Goal: Information Seeking & Learning: Learn about a topic

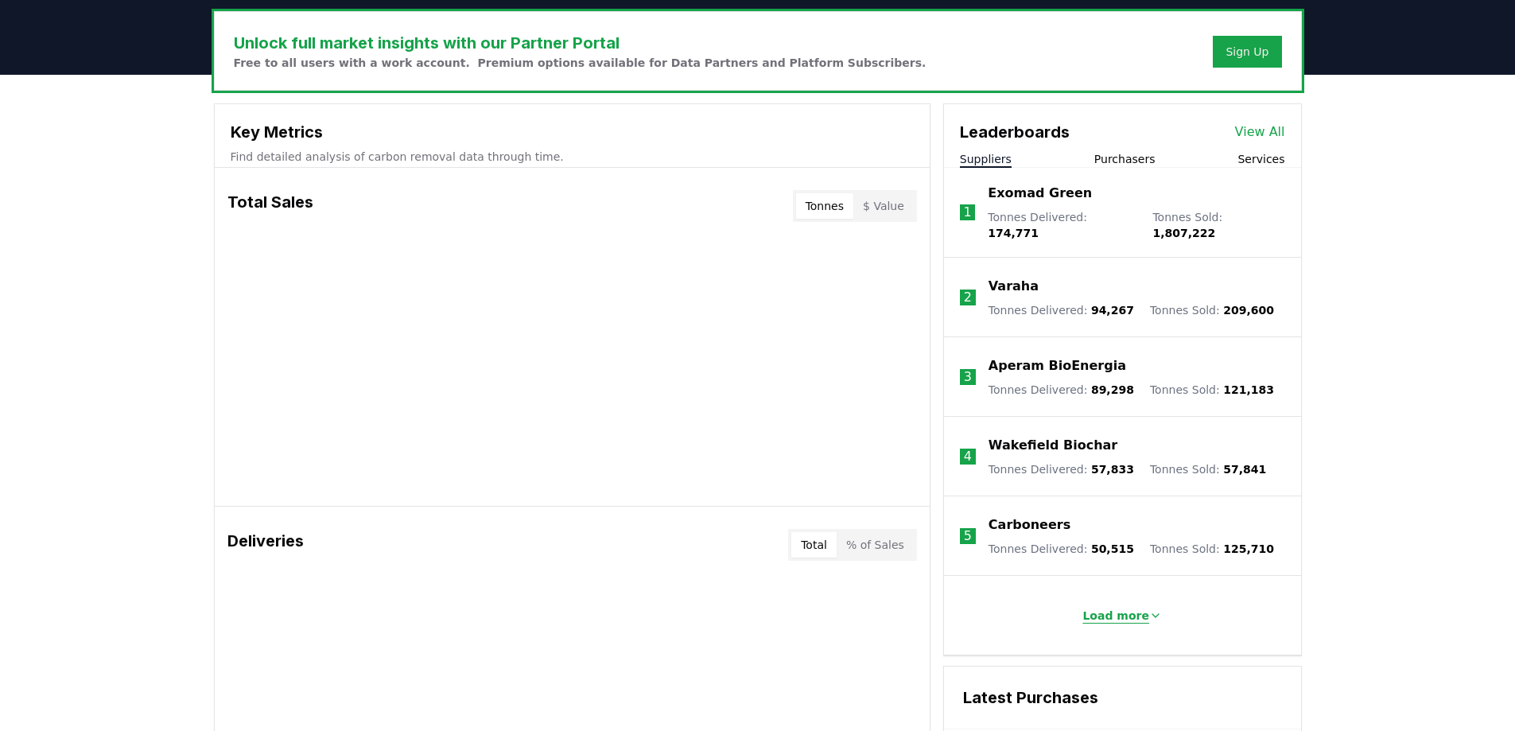
scroll to position [557, 0]
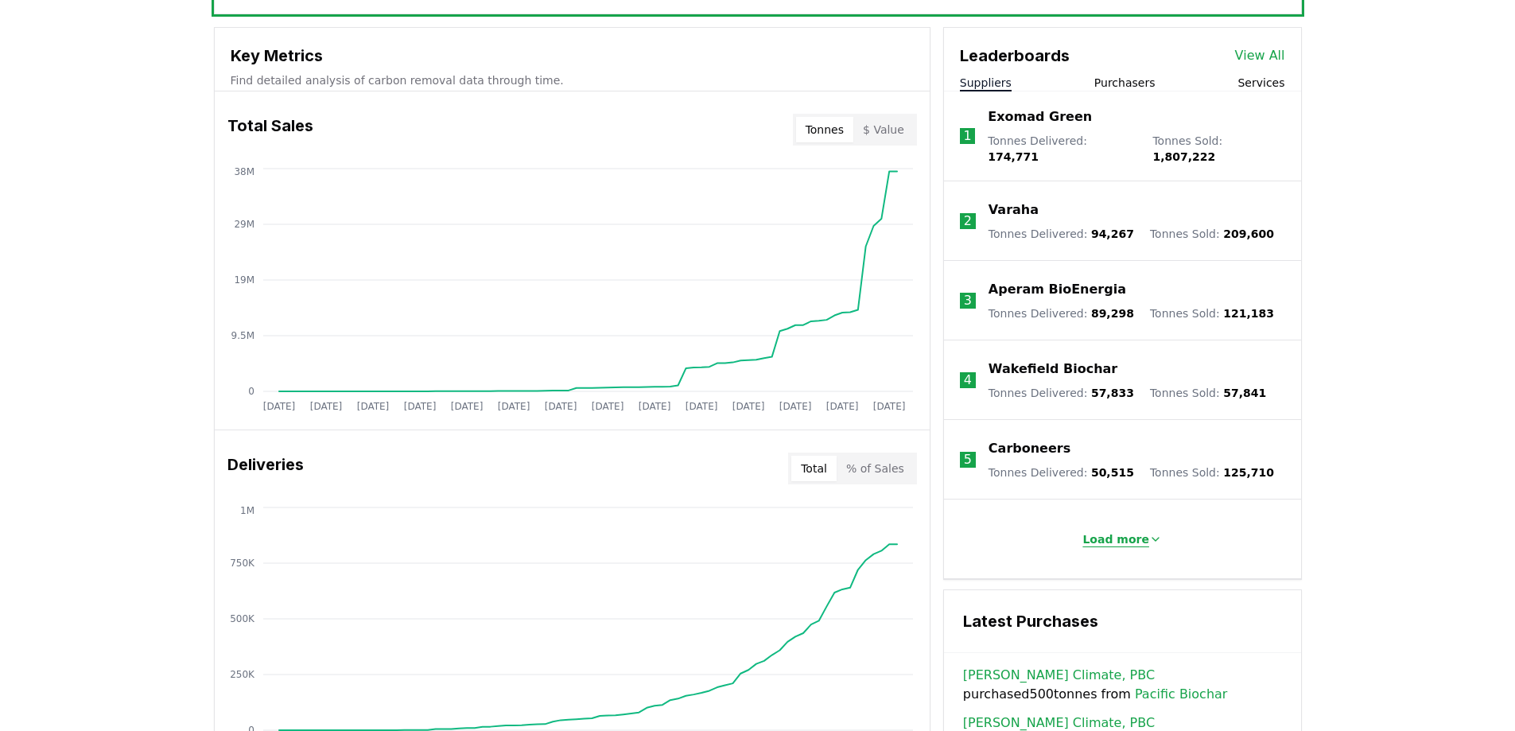
click at [1144, 534] on button "Load more" at bounding box center [1122, 539] width 105 height 32
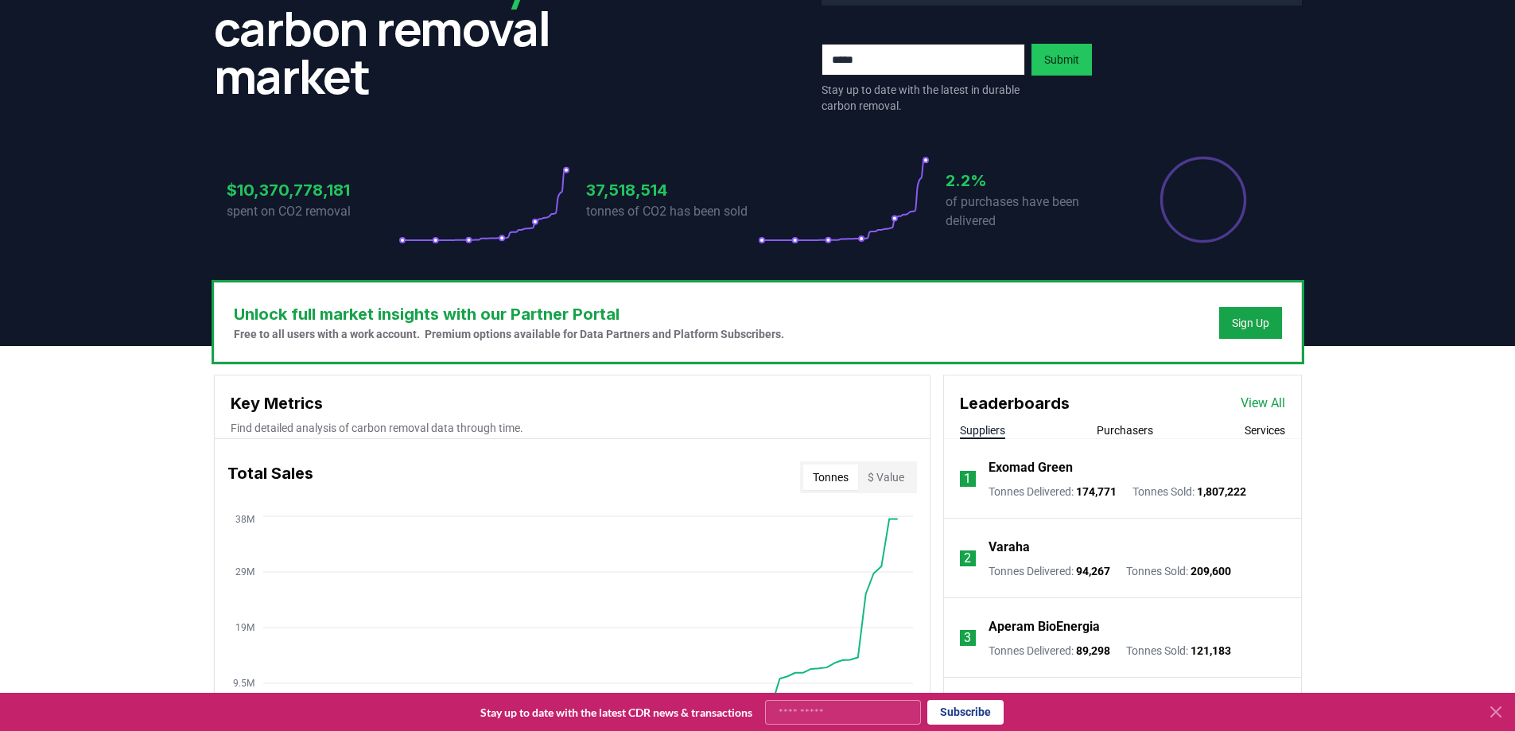
scroll to position [200, 0]
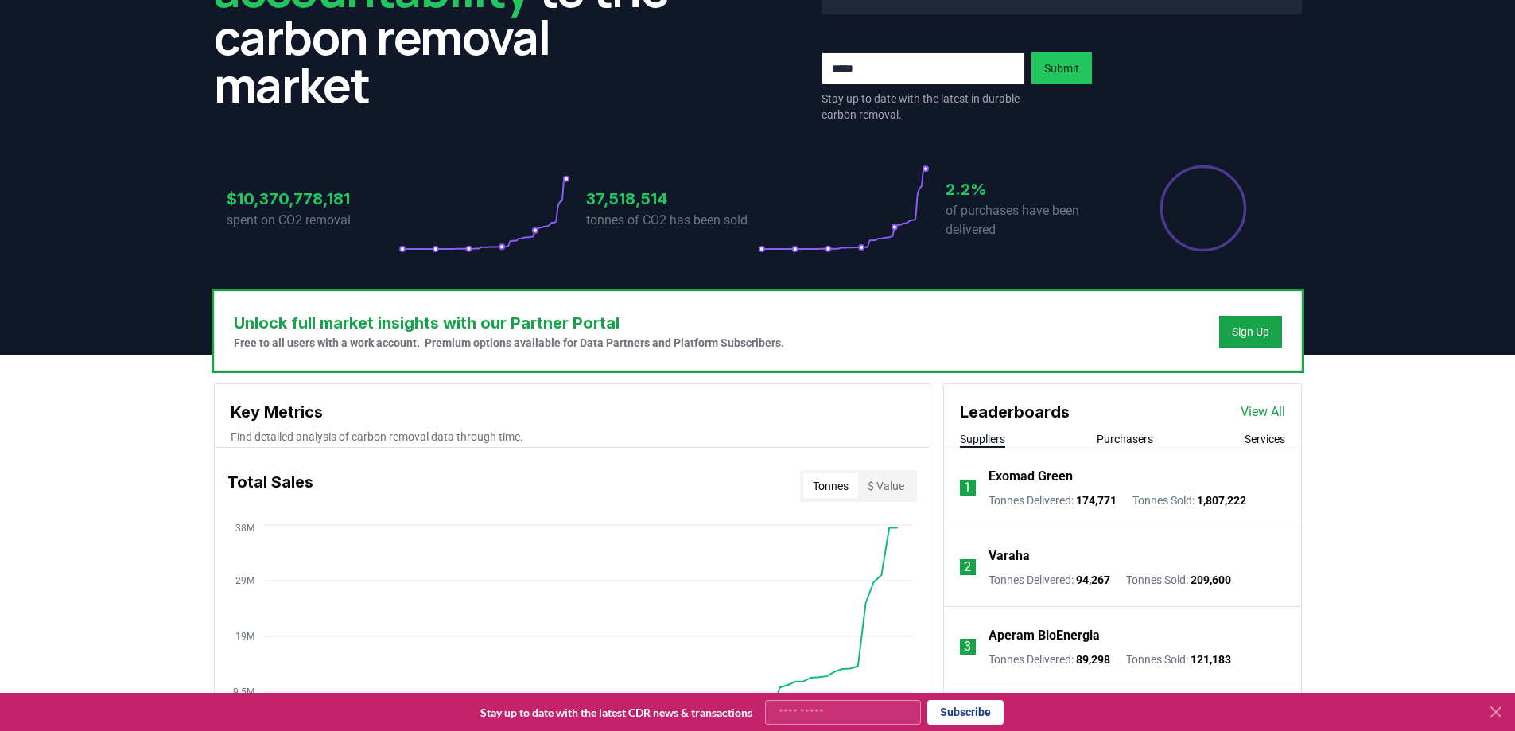
click at [1115, 429] on div "Leaderboards View All Suppliers Purchasers Services" at bounding box center [1122, 416] width 357 height 64
click at [1120, 434] on button "Purchasers" at bounding box center [1125, 439] width 56 height 16
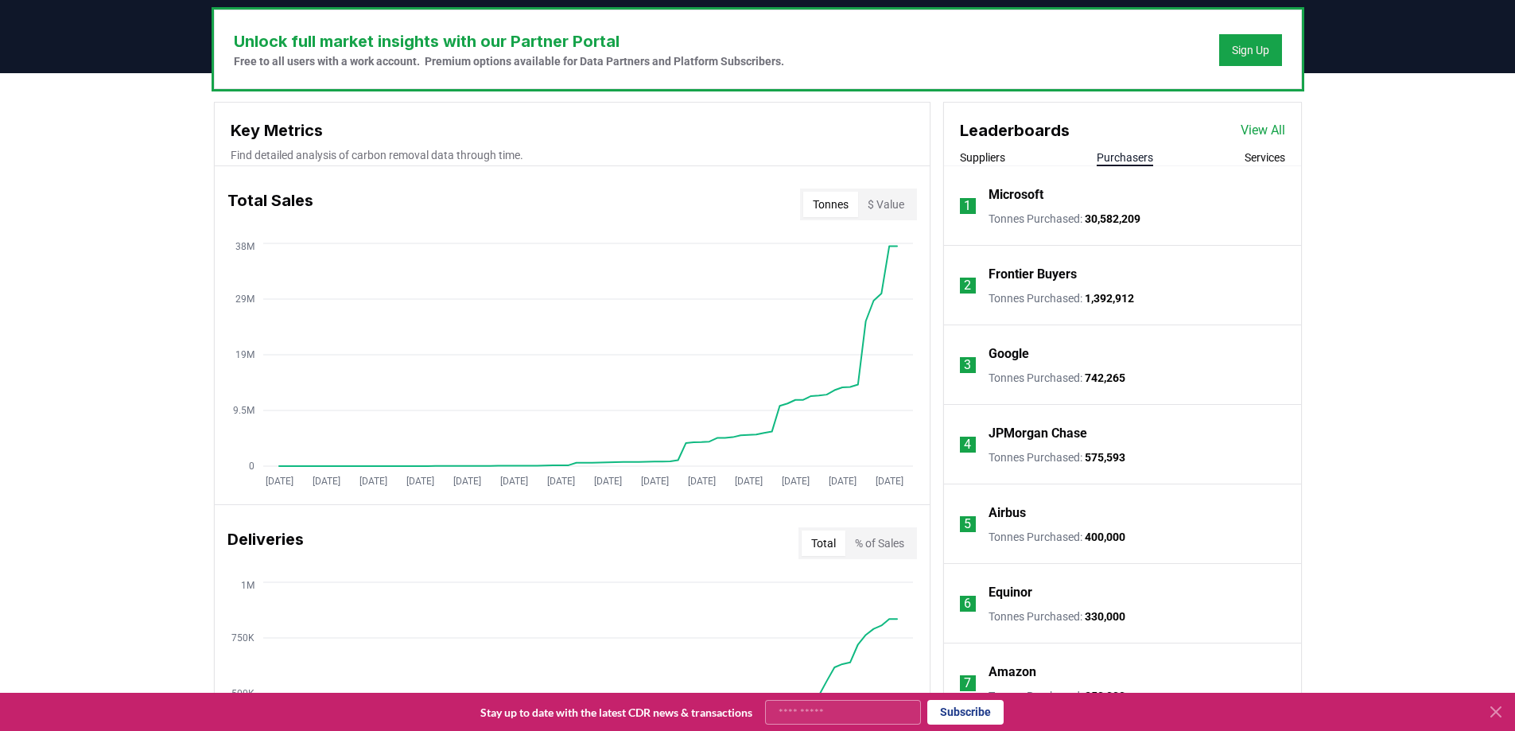
scroll to position [477, 0]
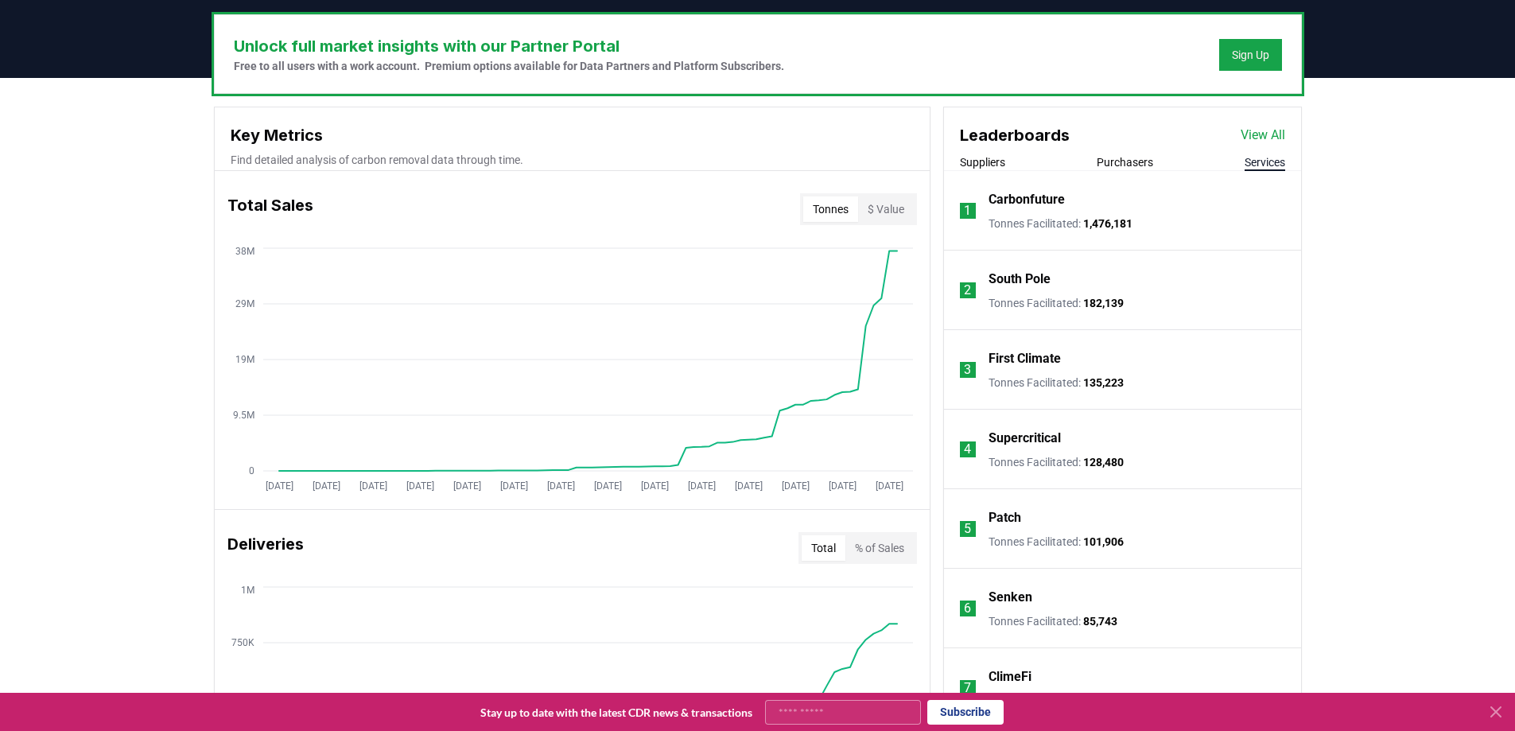
click at [1272, 164] on button "Services" at bounding box center [1265, 162] width 41 height 16
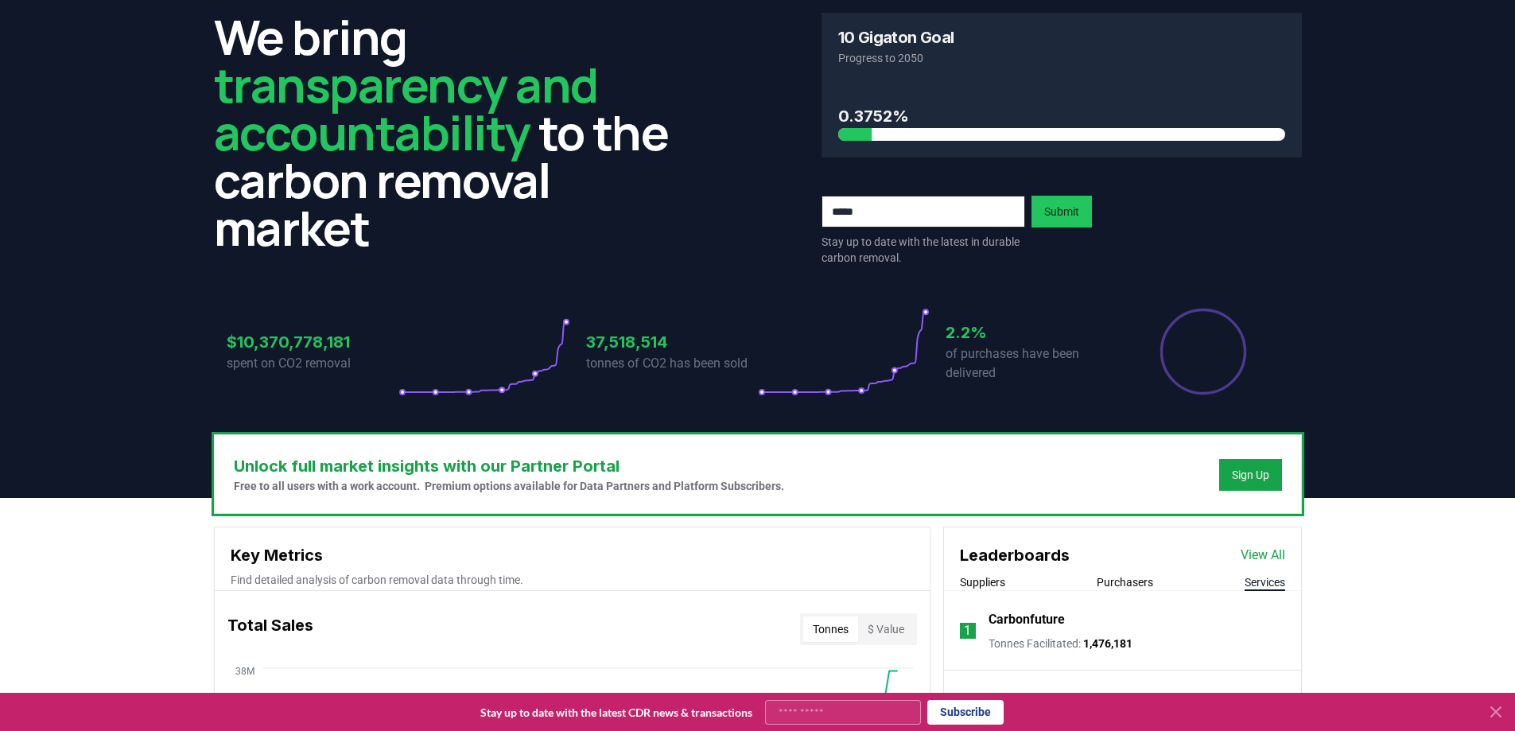
scroll to position [159, 0]
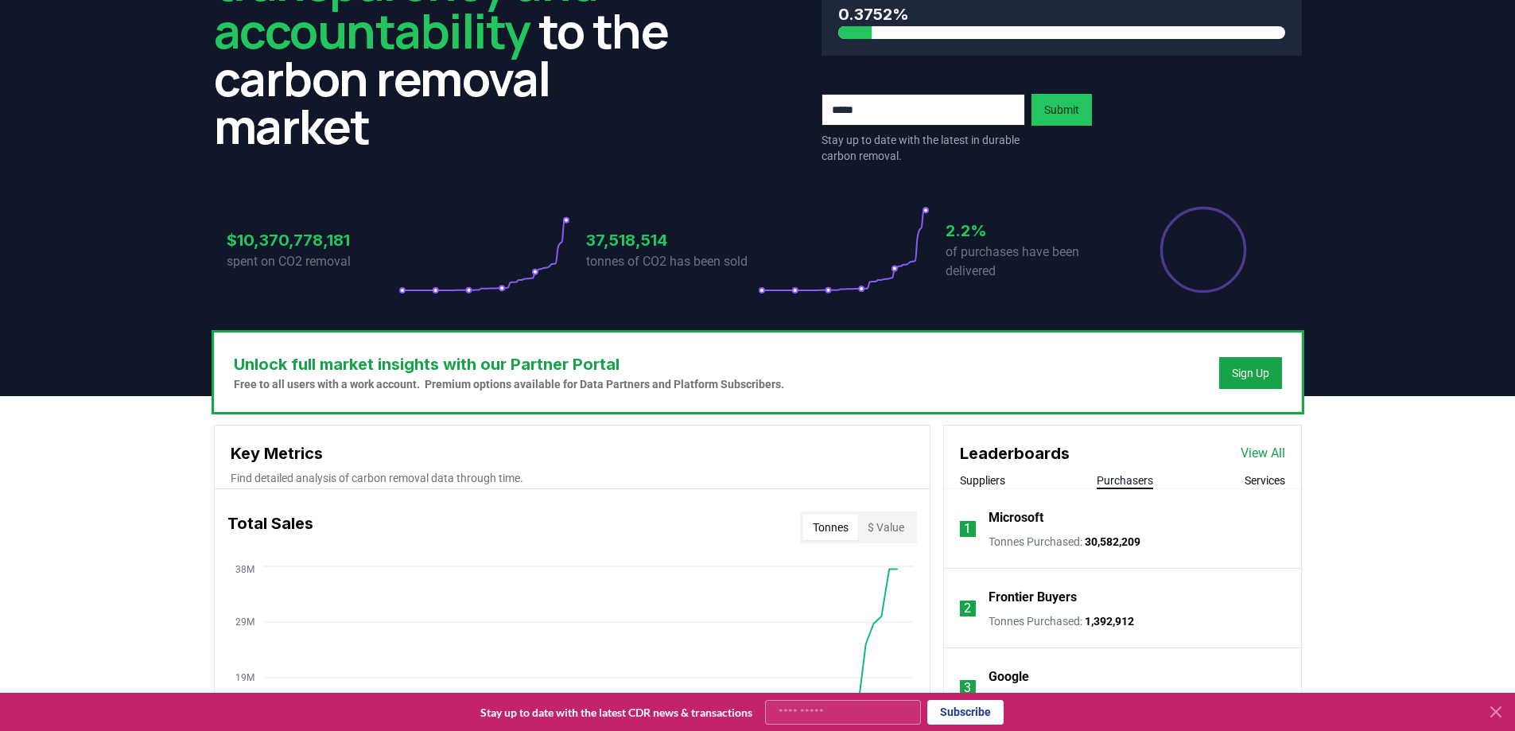
click at [1134, 480] on button "Purchasers" at bounding box center [1125, 480] width 56 height 16
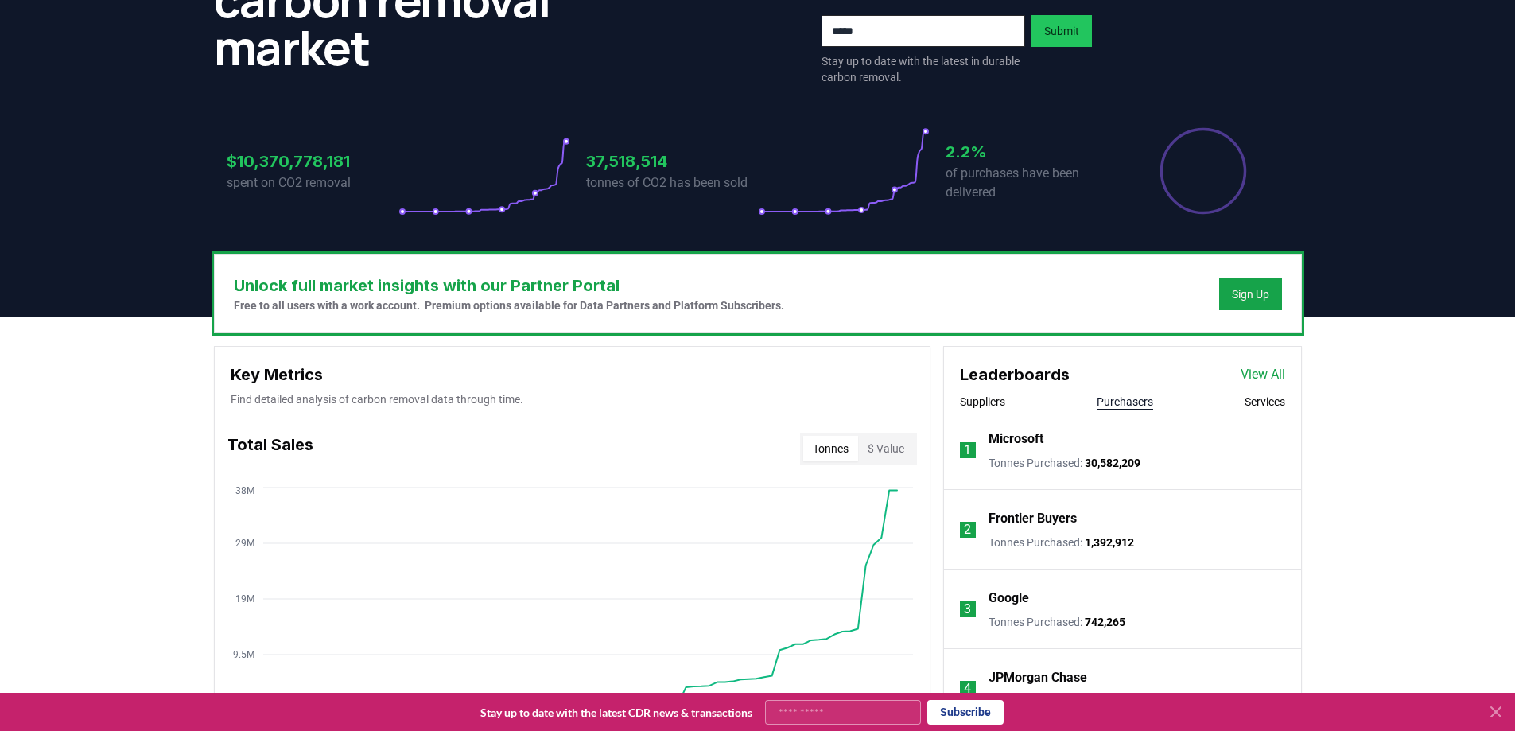
scroll to position [239, 0]
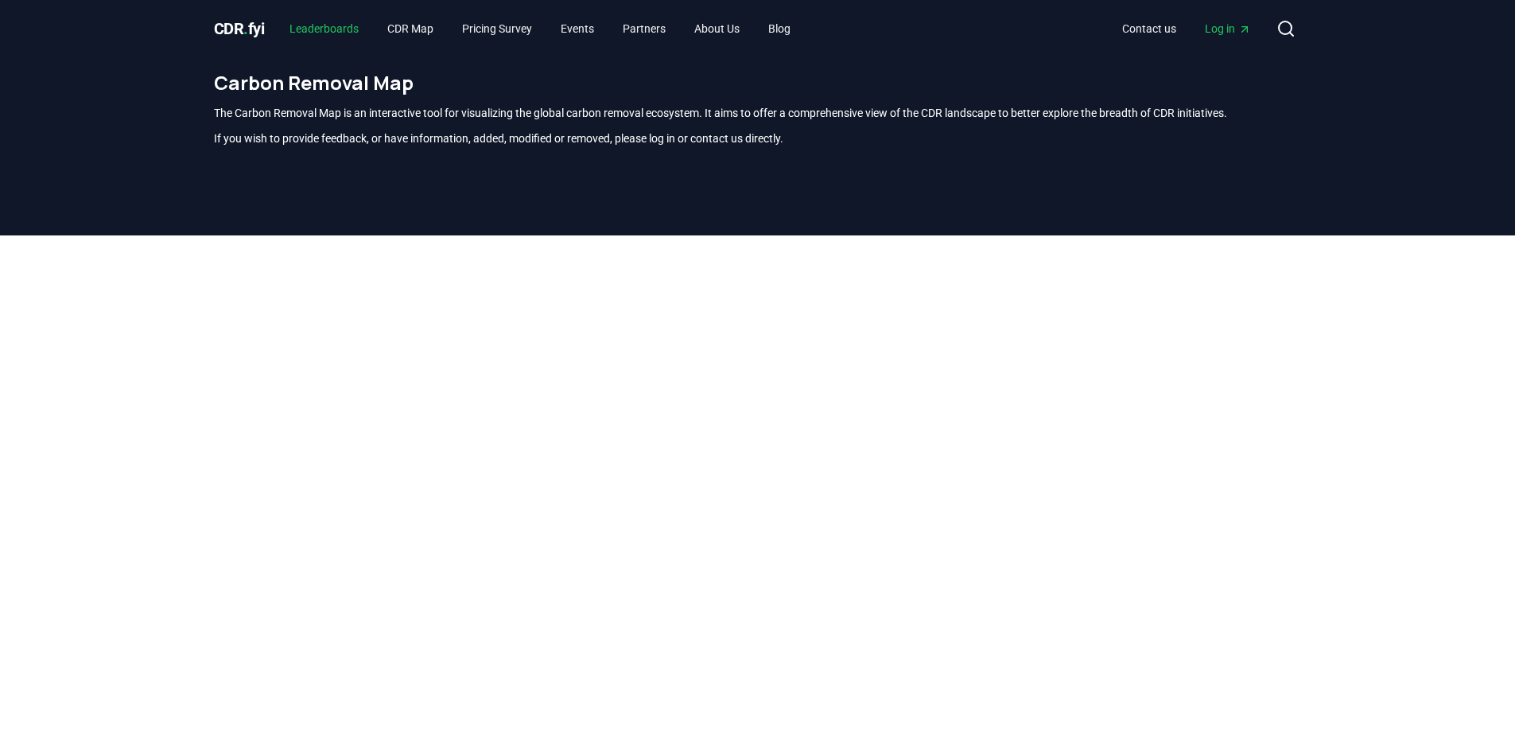
click at [328, 30] on link "Leaderboards" at bounding box center [324, 28] width 95 height 29
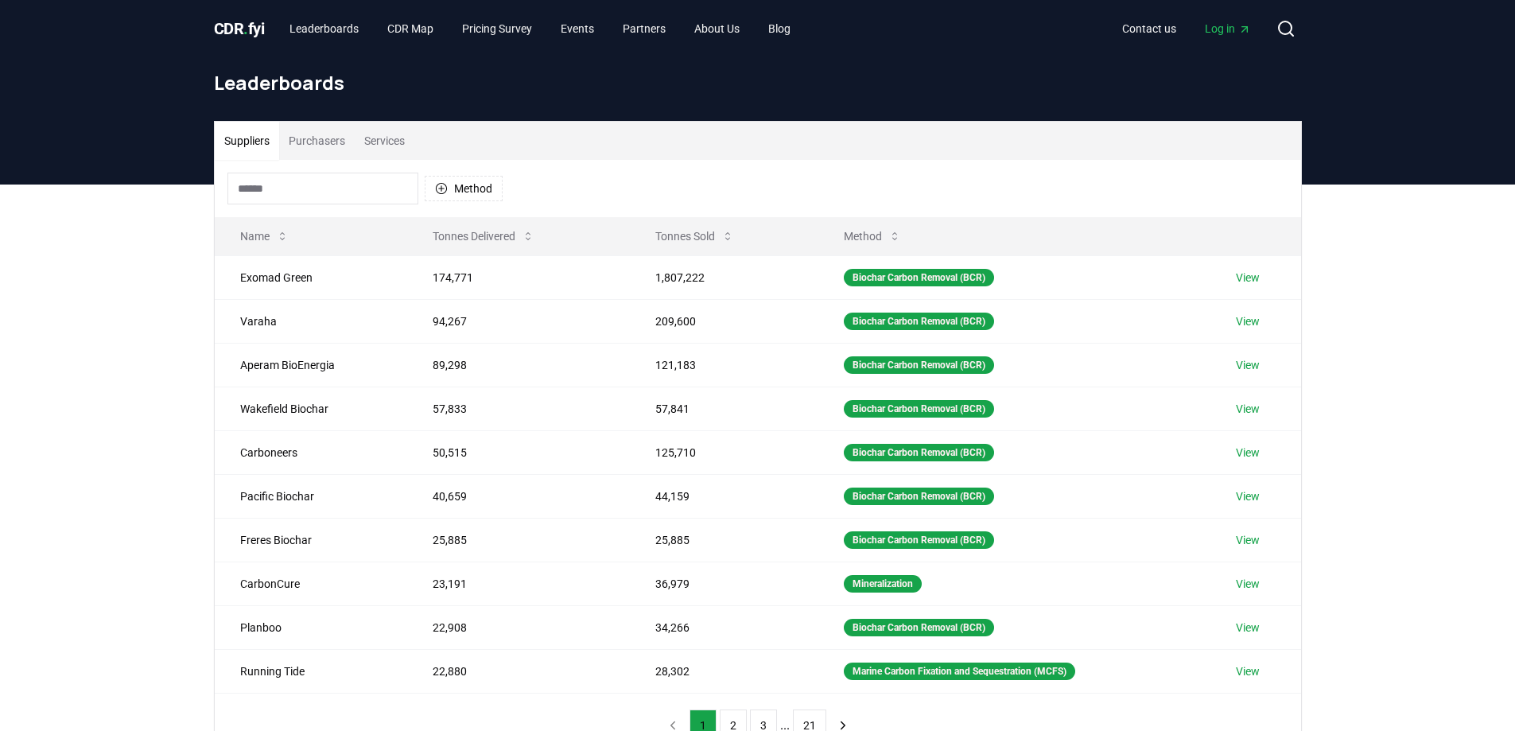
click at [320, 189] on input at bounding box center [322, 189] width 191 height 32
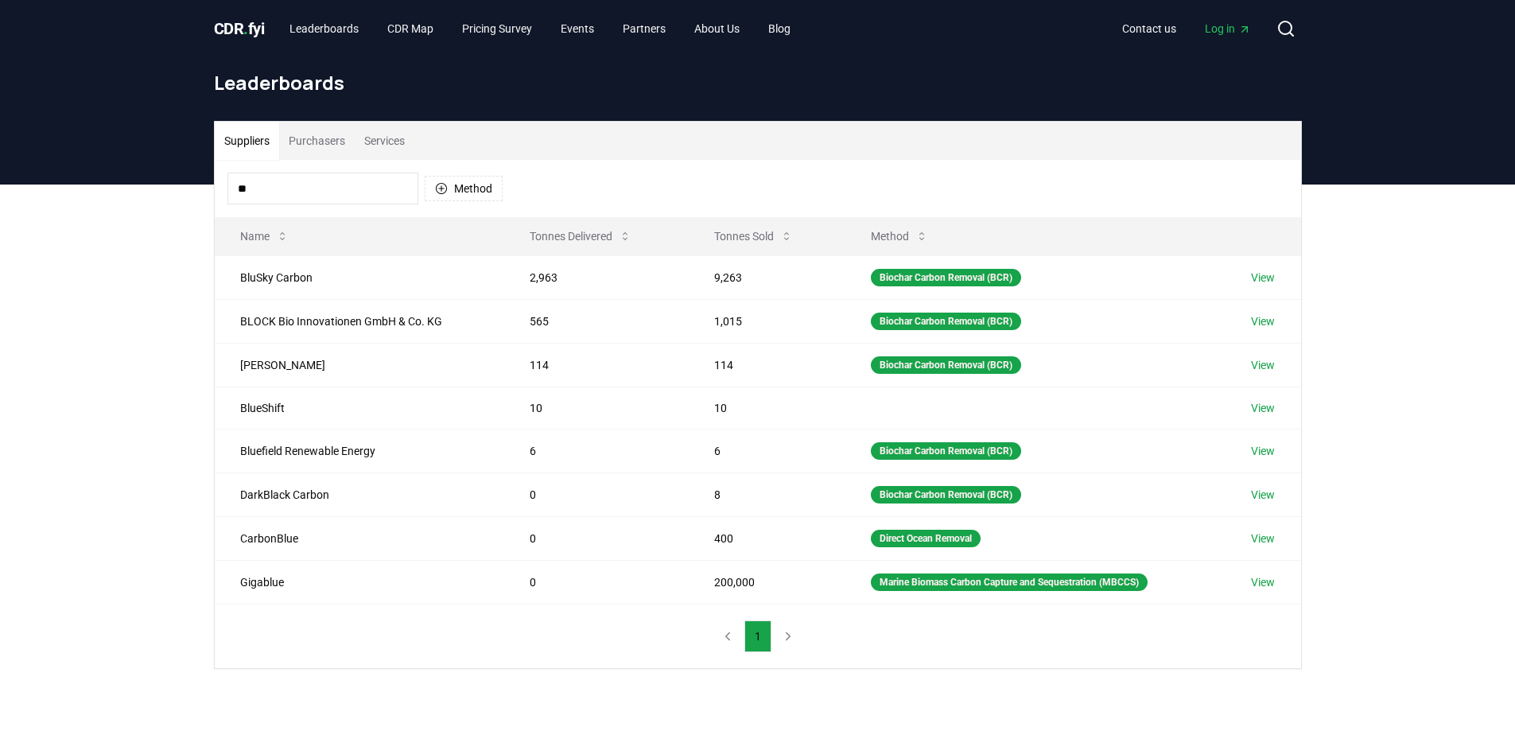
type input "*"
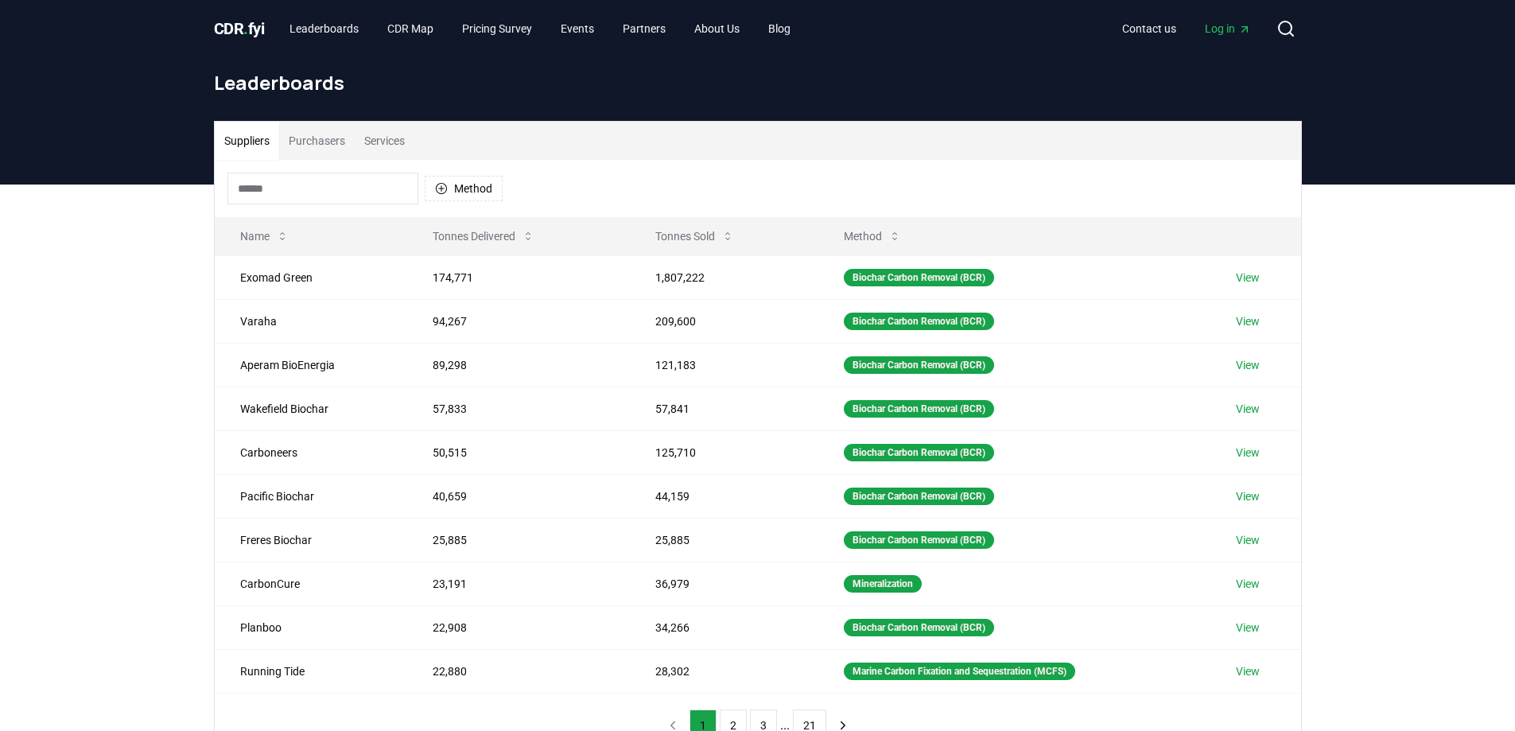
click at [604, 169] on div "Method" at bounding box center [758, 188] width 1086 height 57
click at [317, 180] on input at bounding box center [322, 189] width 191 height 32
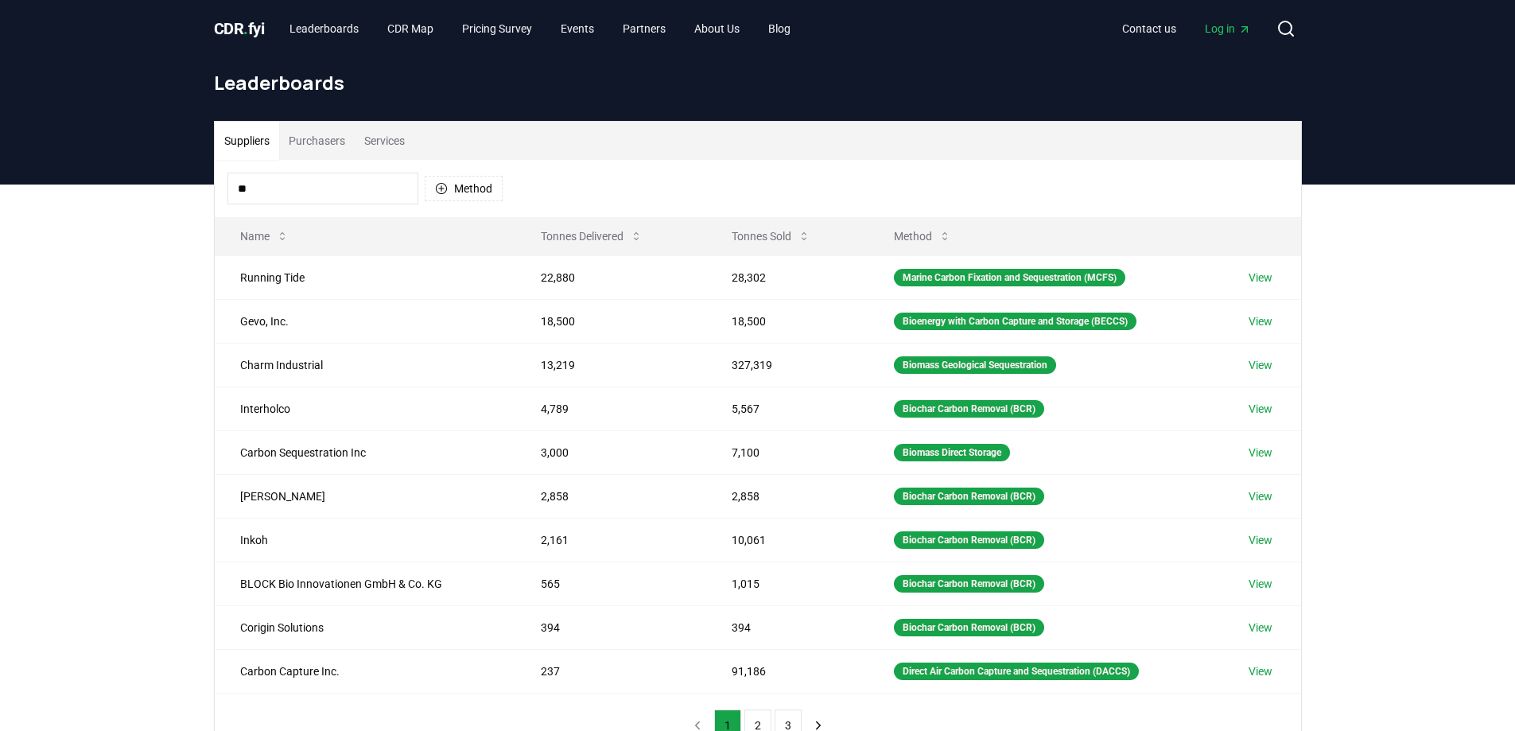
type input "*"
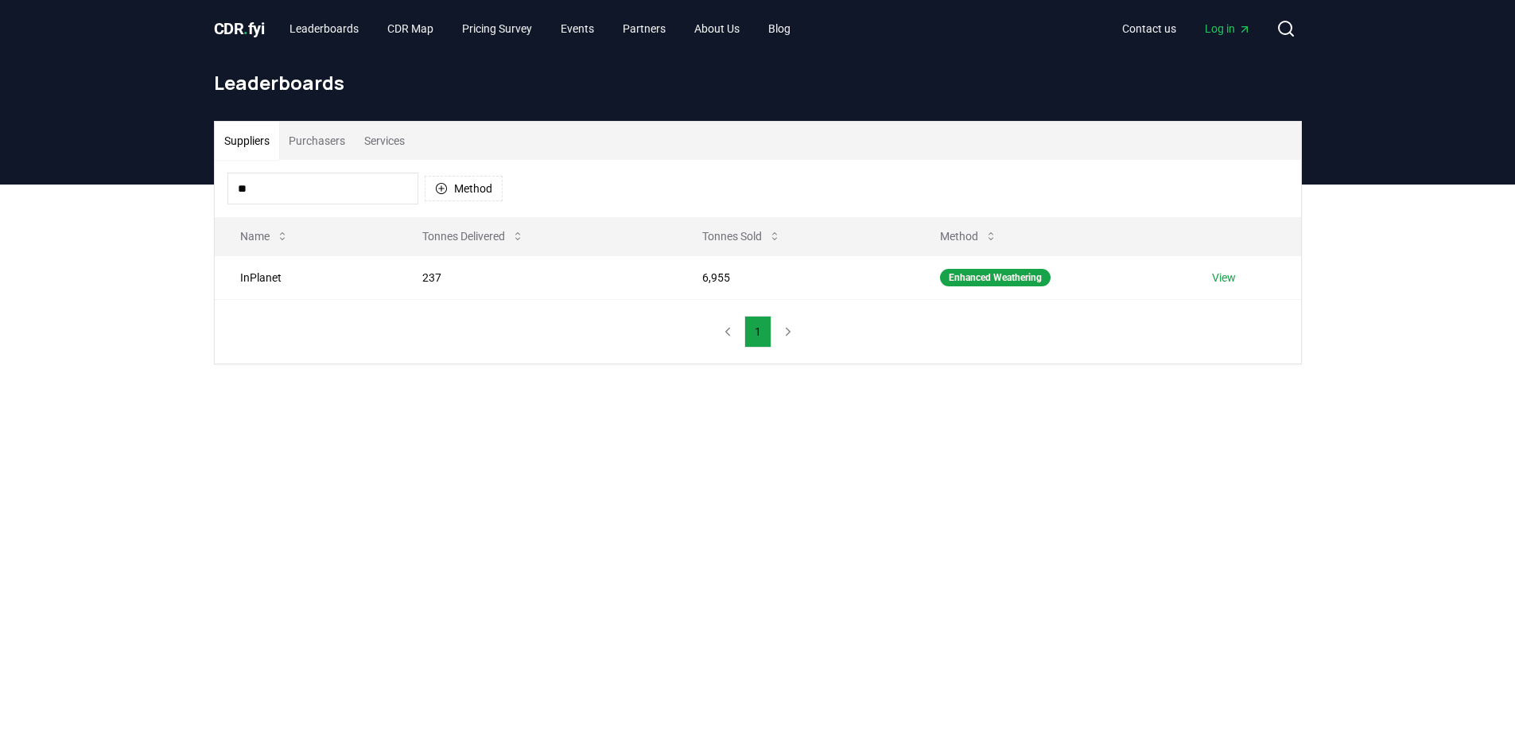
type input "*"
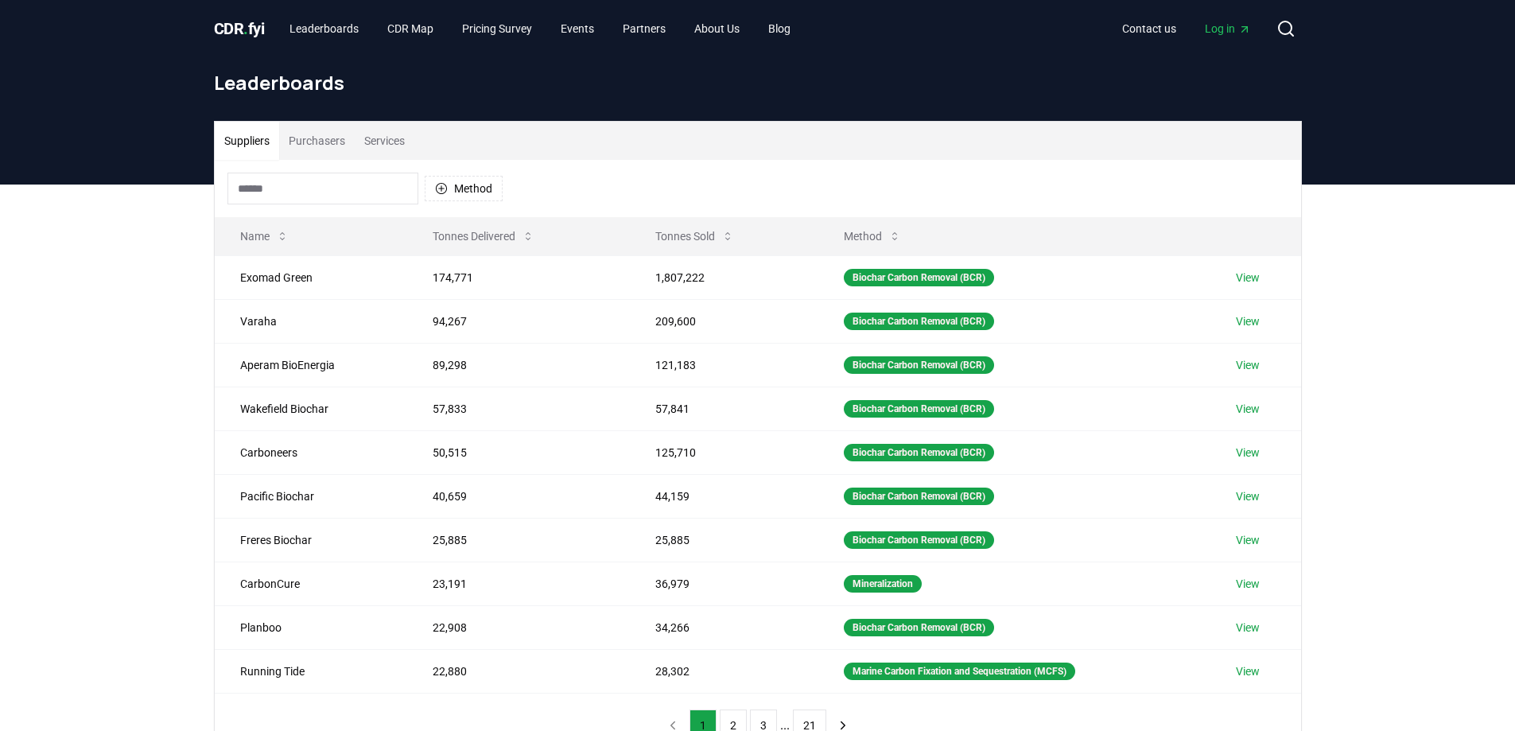
click at [313, 153] on button "Purchasers" at bounding box center [317, 141] width 76 height 38
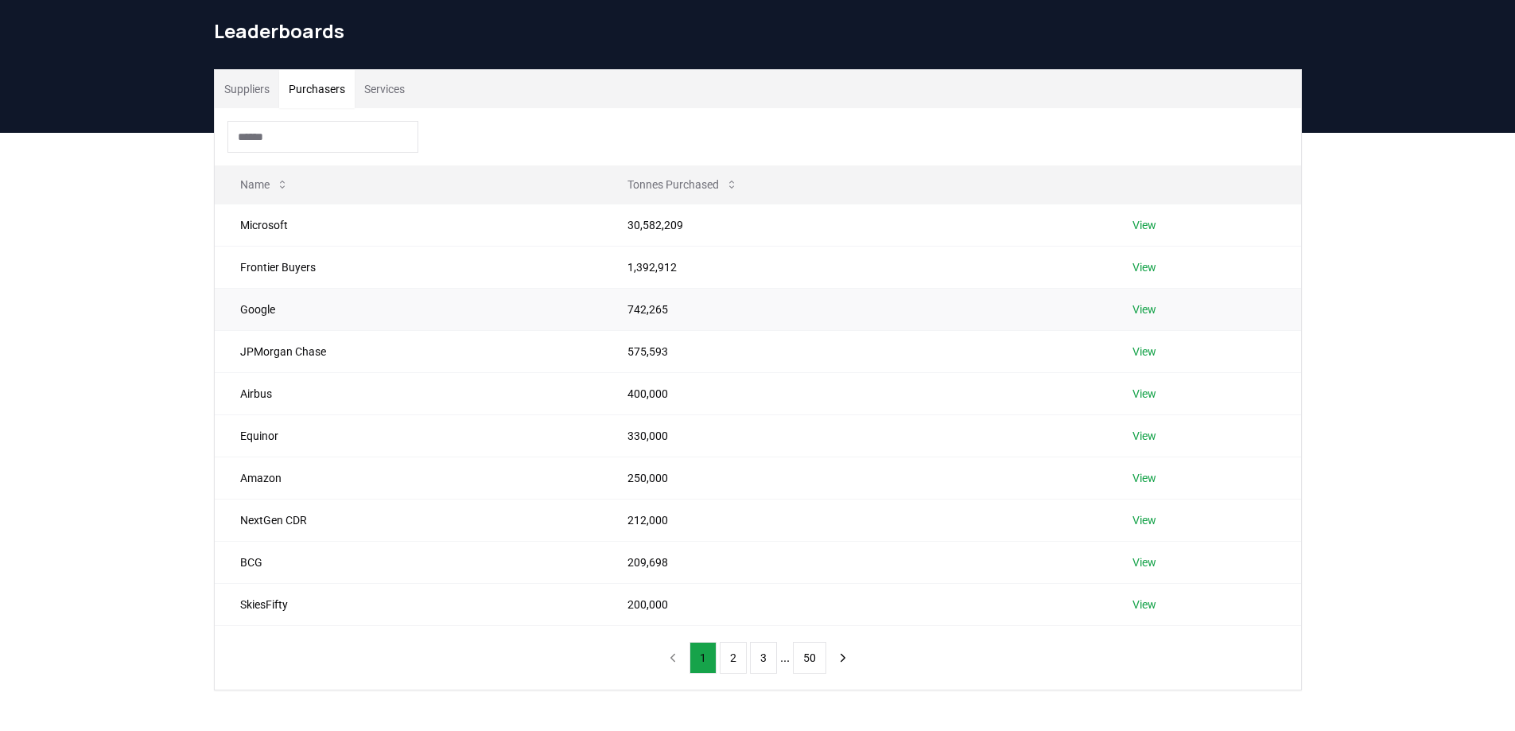
scroll to position [80, 0]
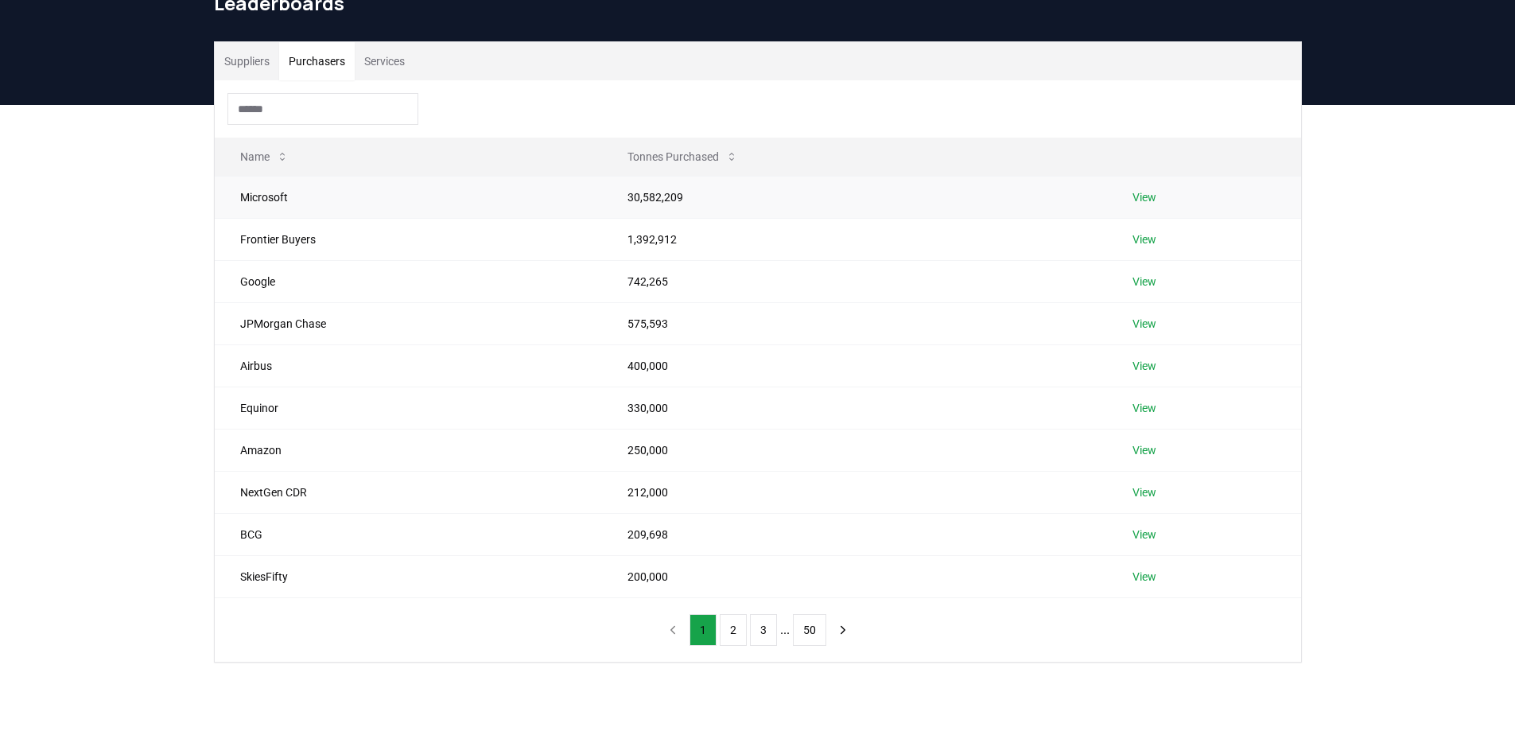
click at [1150, 197] on link "View" at bounding box center [1144, 197] width 24 height 16
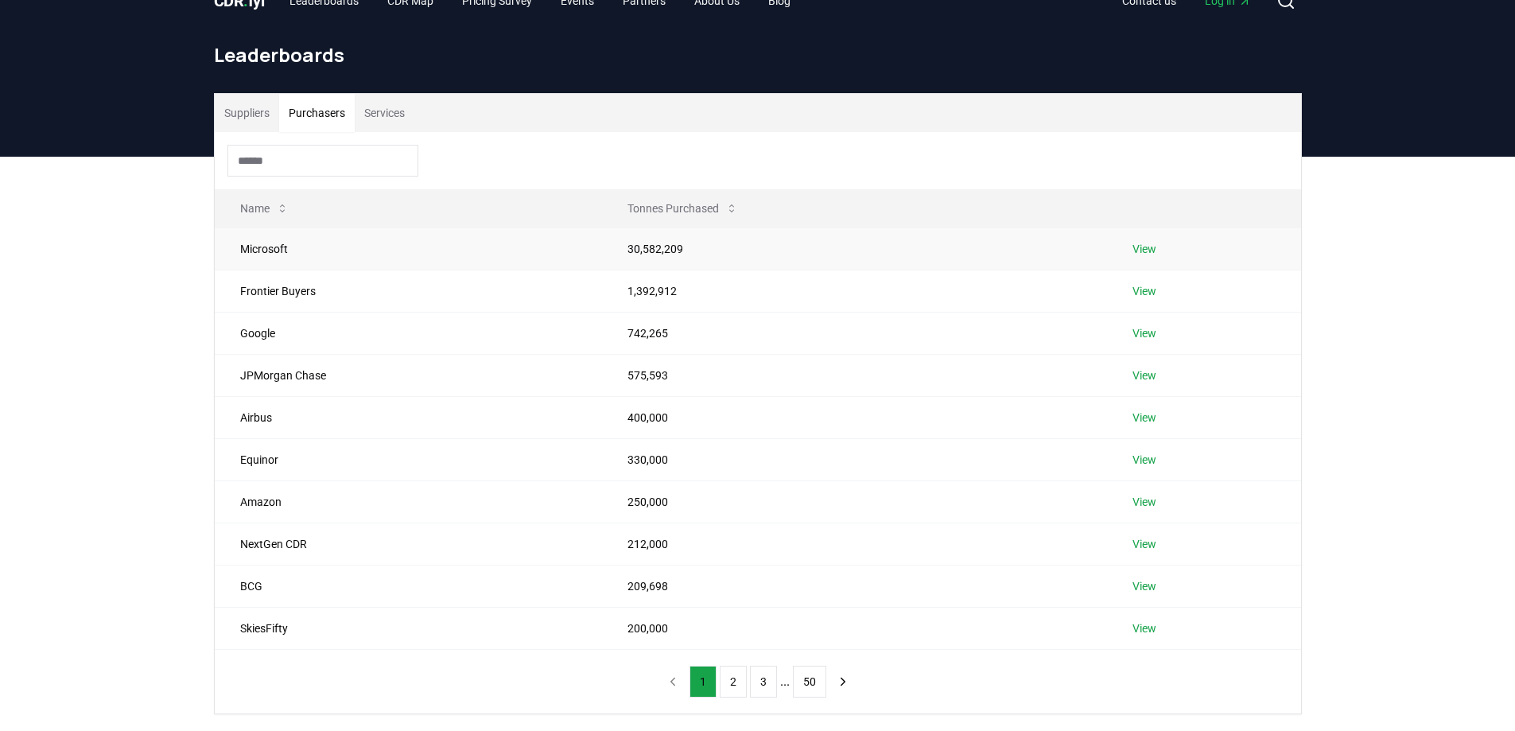
scroll to position [0, 0]
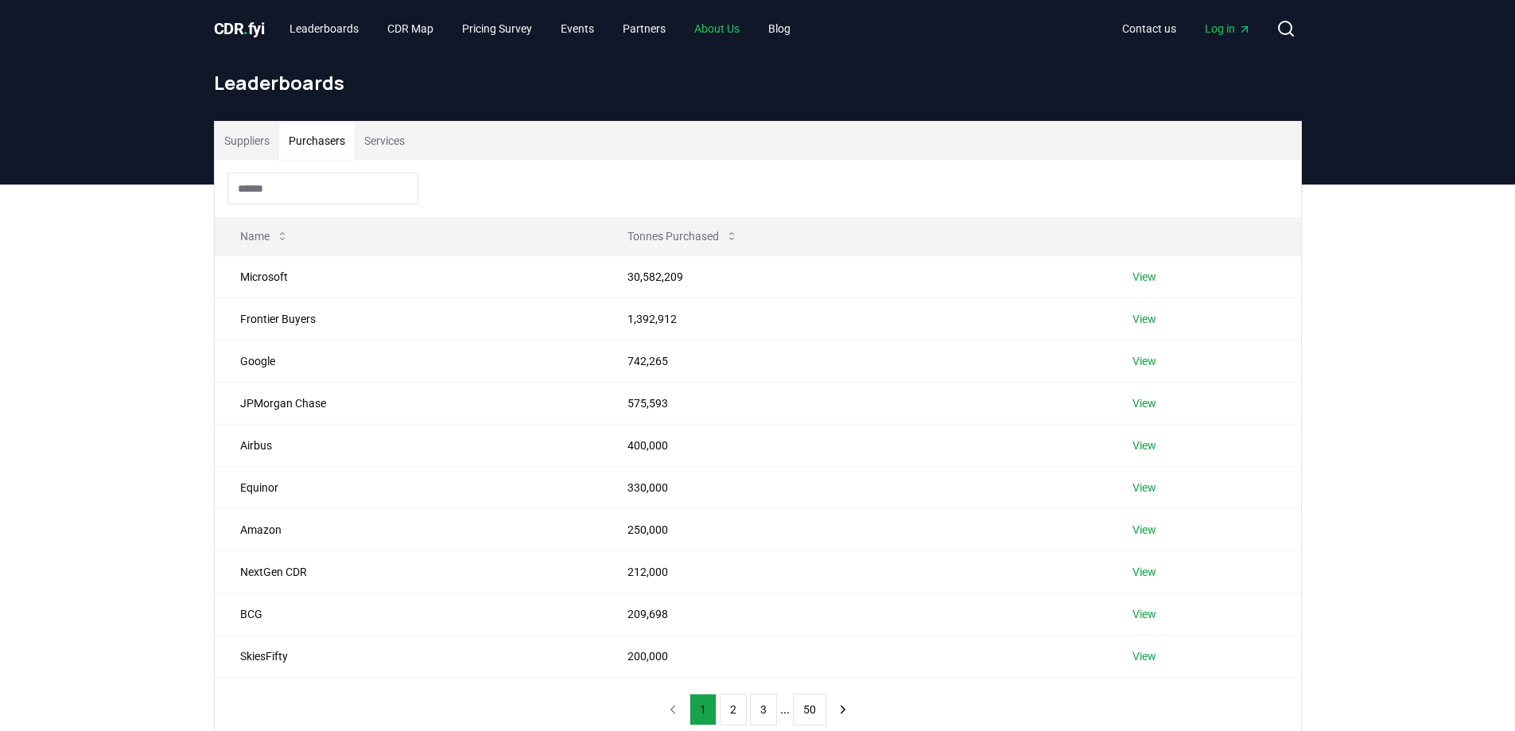
click at [747, 25] on link "About Us" at bounding box center [717, 28] width 71 height 29
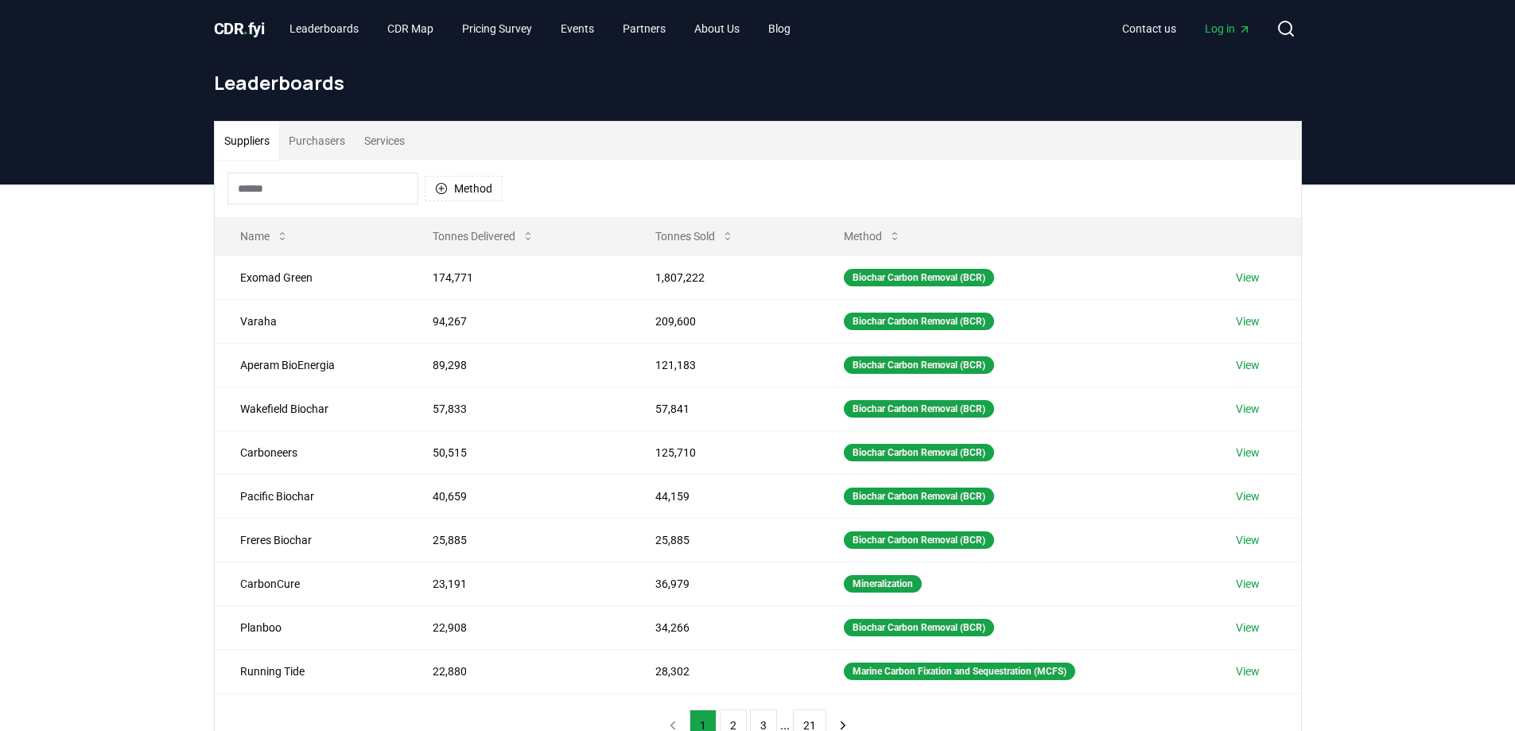
click at [340, 145] on button "Purchasers" at bounding box center [317, 141] width 76 height 38
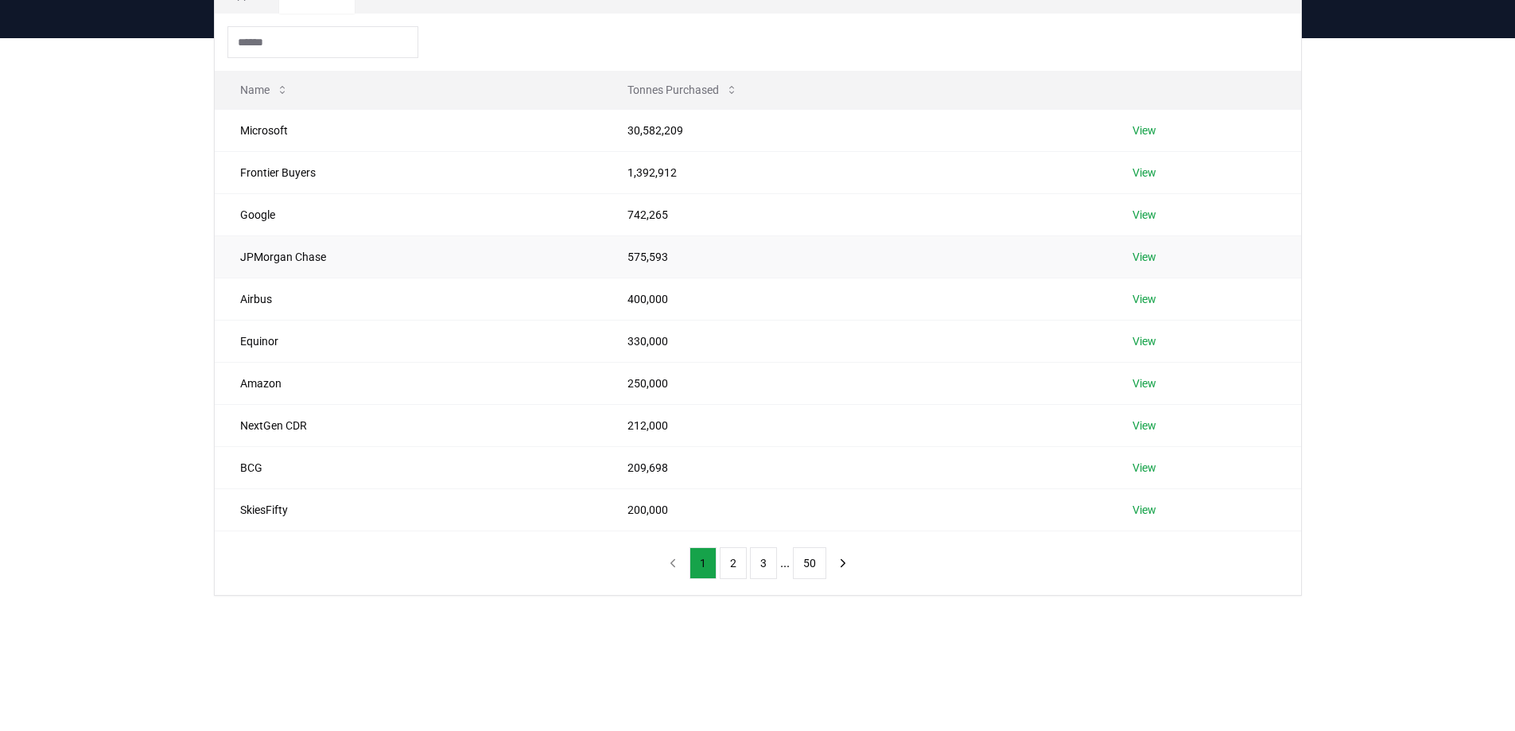
scroll to position [159, 0]
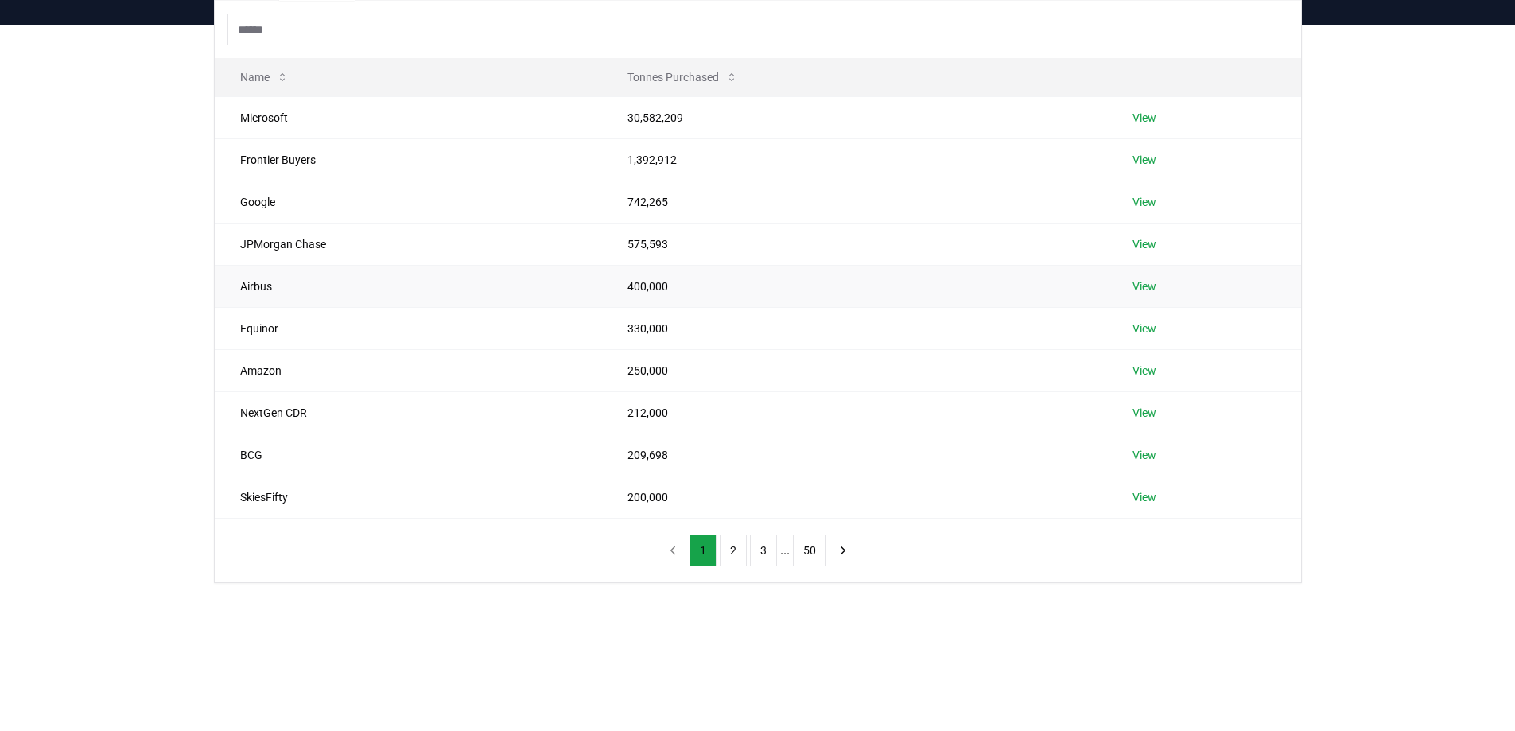
drag, startPoint x: 1087, startPoint y: 285, endPoint x: 1144, endPoint y: 281, distance: 57.4
click at [1087, 285] on td "400,000" at bounding box center [854, 286] width 505 height 42
drag, startPoint x: 1470, startPoint y: 255, endPoint x: 1494, endPoint y: 254, distance: 23.9
click at [1470, 255] on div "Suppliers Purchasers Services Name Tonnes Purchased Microsoft 30,582,209 View F…" at bounding box center [757, 335] width 1515 height 621
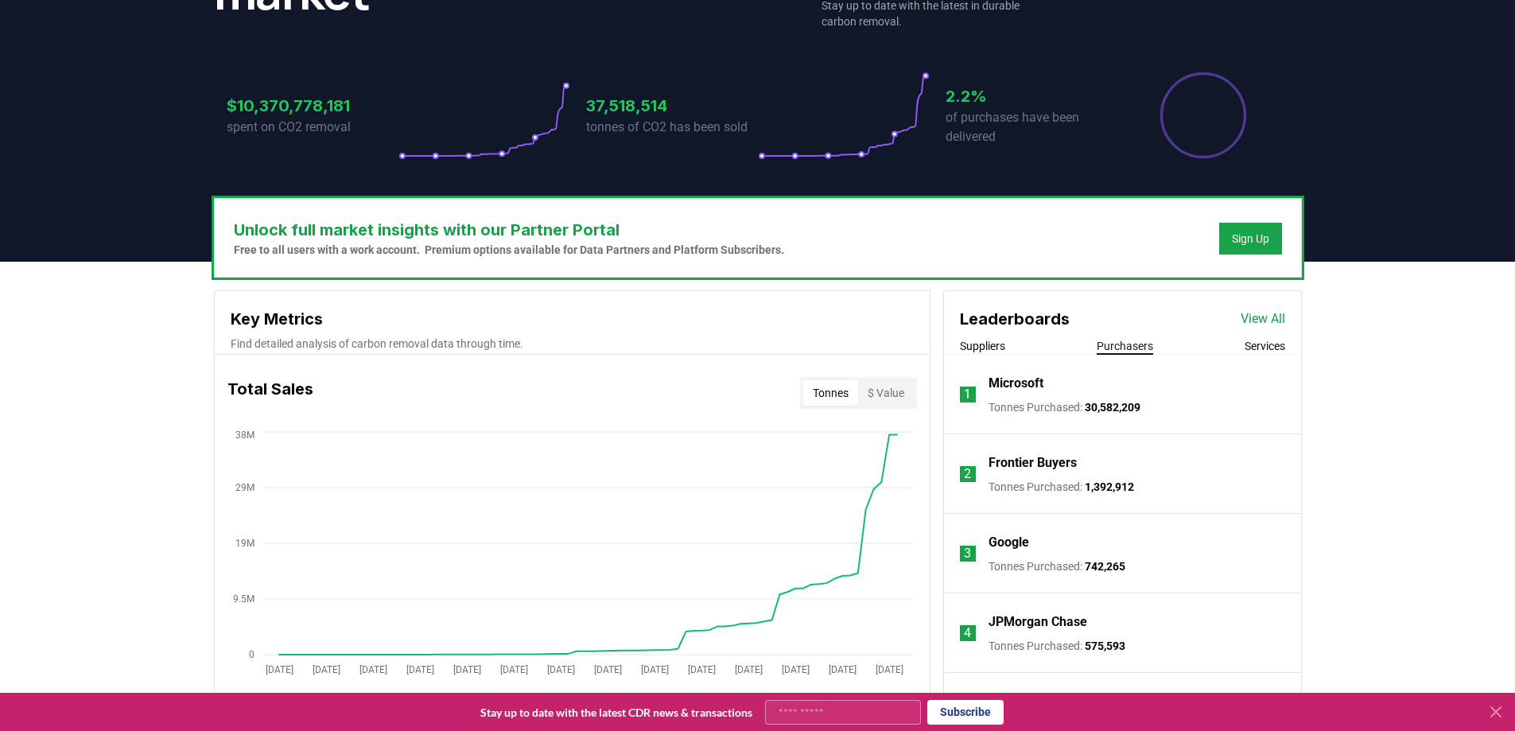
scroll to position [318, 0]
